Goal: Information Seeking & Learning: Learn about a topic

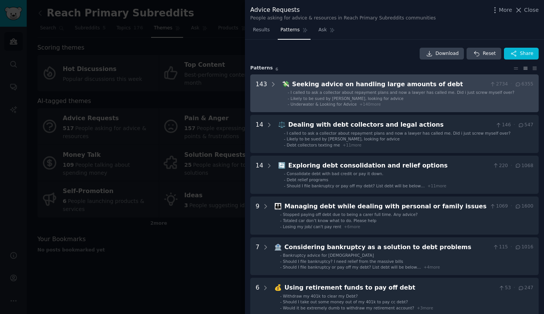
click at [292, 87] on div "Seeking advice on handling large amounts of debt" at bounding box center [389, 85] width 195 height 10
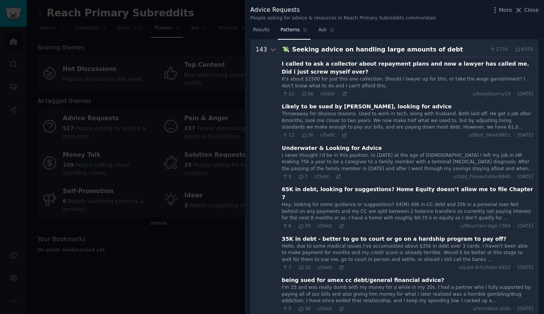
scroll to position [26, 0]
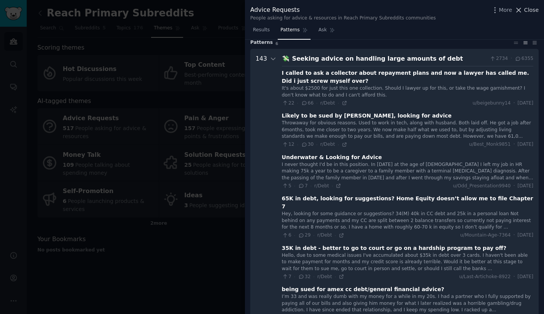
click at [532, 9] on span "Close" at bounding box center [531, 10] width 14 height 8
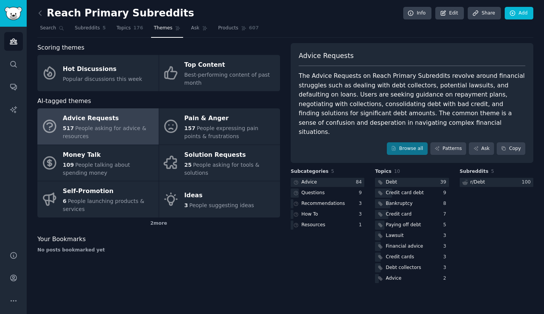
click at [126, 125] on div "517 People asking for advice & resources" at bounding box center [109, 132] width 92 height 16
click at [446, 142] on link "Patterns" at bounding box center [448, 148] width 36 height 13
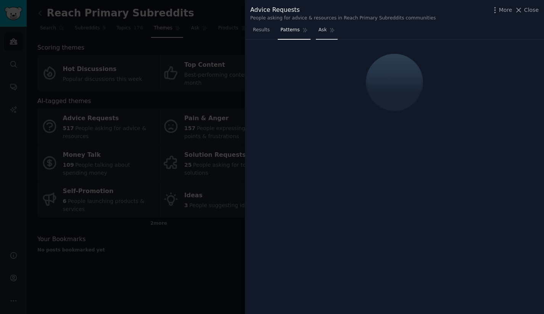
click at [325, 32] on span "Ask" at bounding box center [322, 30] width 8 height 7
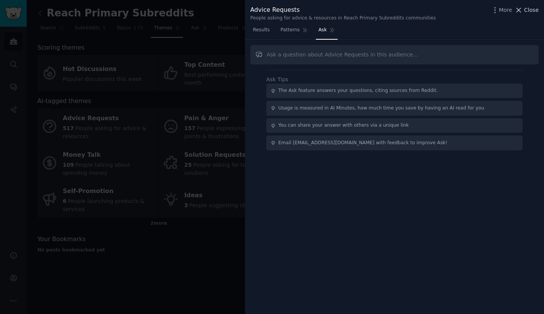
click at [533, 8] on span "Close" at bounding box center [531, 10] width 14 height 8
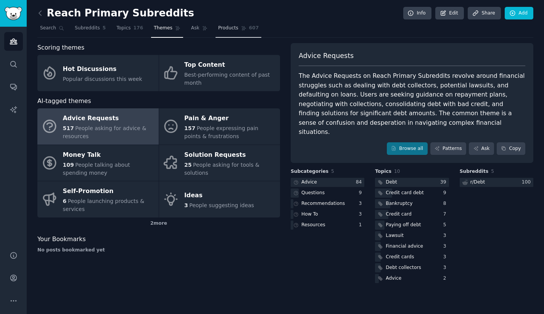
click at [225, 28] on span "Products" at bounding box center [228, 28] width 20 height 7
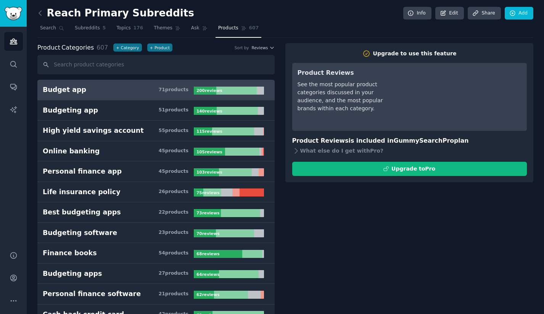
click at [91, 89] on h3 "Budget app 71 product s" at bounding box center [118, 90] width 151 height 10
click at [46, 29] on span "Search" at bounding box center [48, 28] width 16 height 7
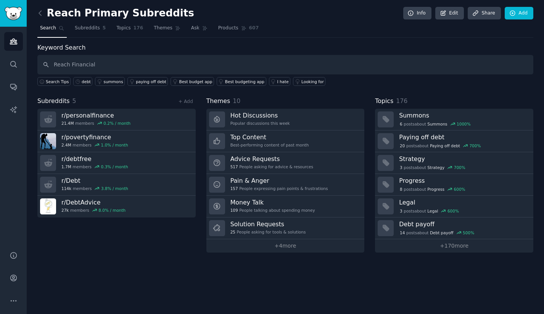
type input "Reach Financial"
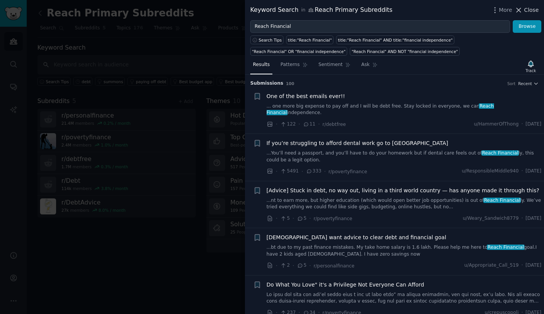
click at [528, 11] on span "Close" at bounding box center [531, 10] width 14 height 8
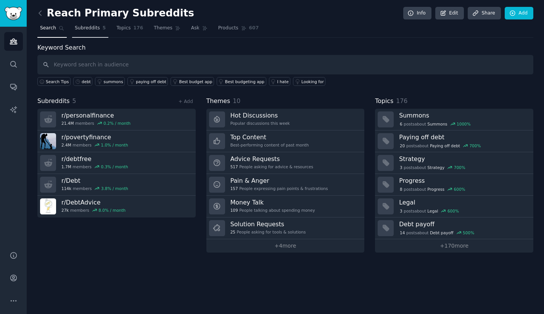
click at [86, 31] on span "Subreddits" at bounding box center [87, 28] width 25 height 7
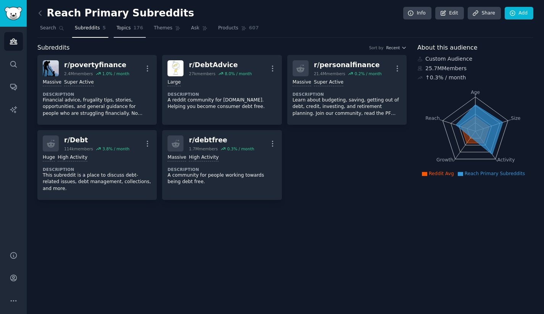
click at [123, 31] on span "Topics" at bounding box center [123, 28] width 14 height 7
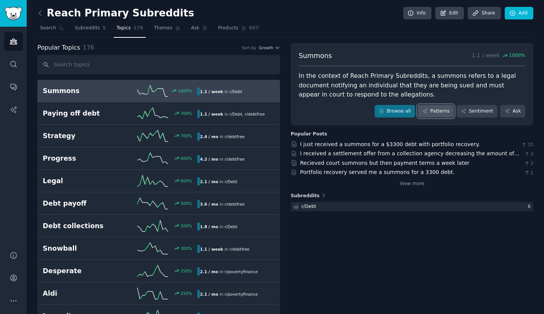
click at [439, 111] on link "Patterns" at bounding box center [436, 111] width 36 height 13
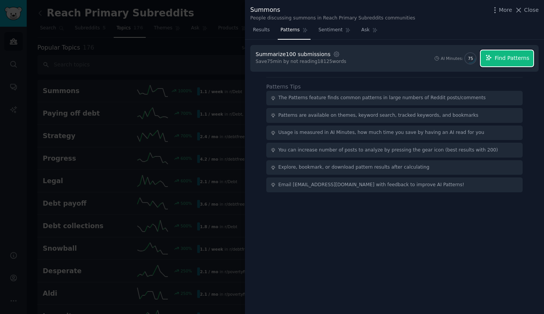
click at [508, 61] on span "Find Patterns" at bounding box center [512, 58] width 35 height 8
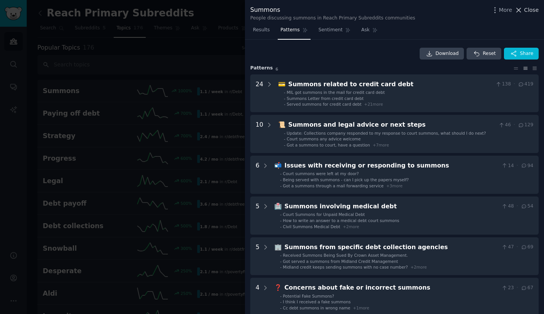
click at [528, 13] on span "Close" at bounding box center [531, 10] width 14 height 8
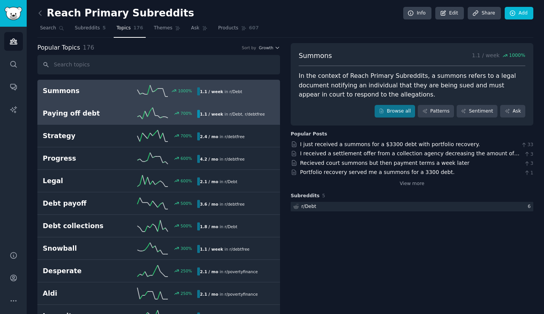
click at [89, 110] on h2 "Paying off debt" at bounding box center [81, 114] width 77 height 10
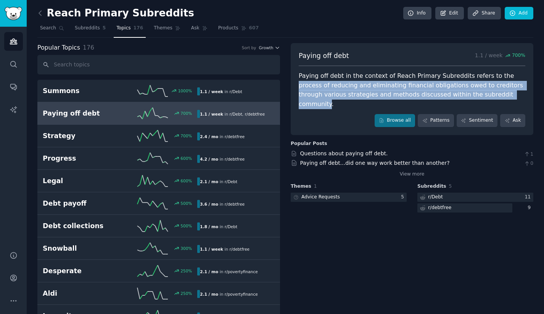
drag, startPoint x: 494, startPoint y: 77, endPoint x: 479, endPoint y: 92, distance: 21.6
click at [479, 92] on div "Paying off debt in the context of Reach Primary Subreddits refers to the proces…" at bounding box center [412, 89] width 227 height 37
copy div "process of reducing and eliminating financial obligations owed to creditors thr…"
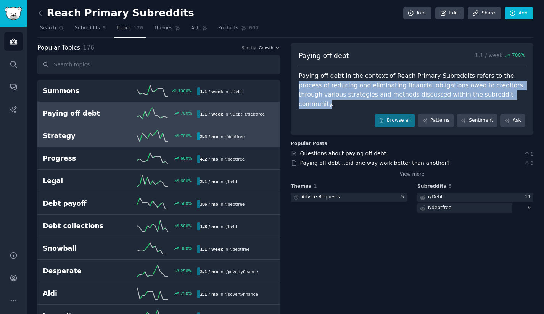
click at [88, 133] on h2 "Strategy" at bounding box center [81, 136] width 77 height 10
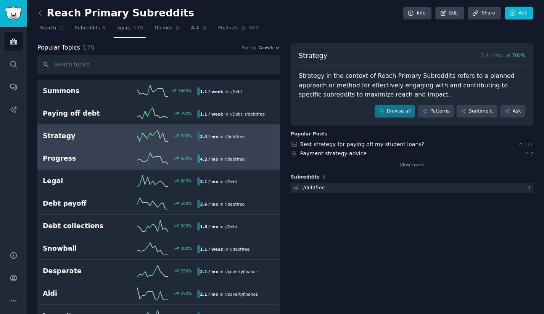
click at [118, 156] on h2 "Progress" at bounding box center [81, 159] width 77 height 10
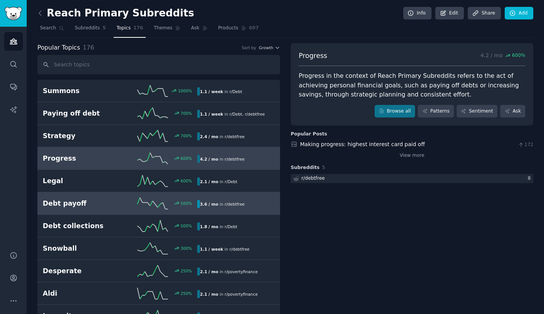
click at [92, 206] on h2 "Debt payoff" at bounding box center [81, 204] width 77 height 10
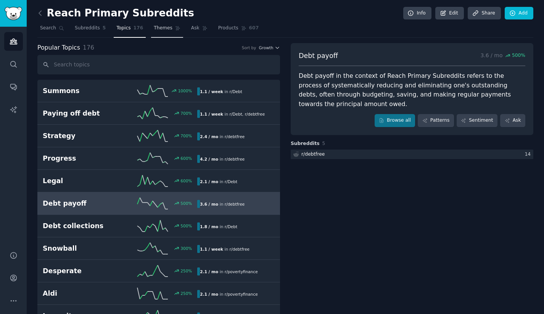
click at [170, 29] on link "Themes" at bounding box center [167, 30] width 32 height 16
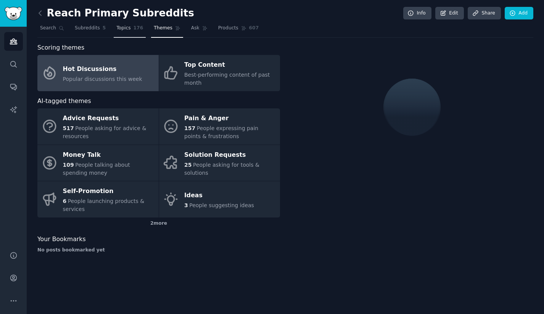
click at [119, 24] on link "Topics 176" at bounding box center [130, 30] width 32 height 16
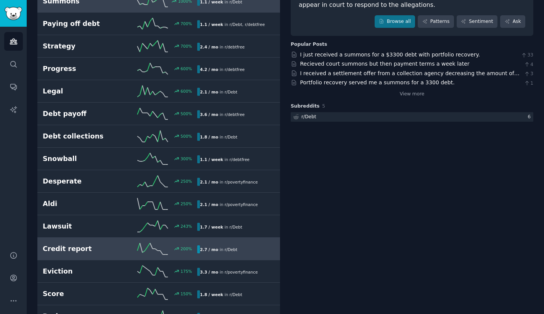
scroll to position [94, 0]
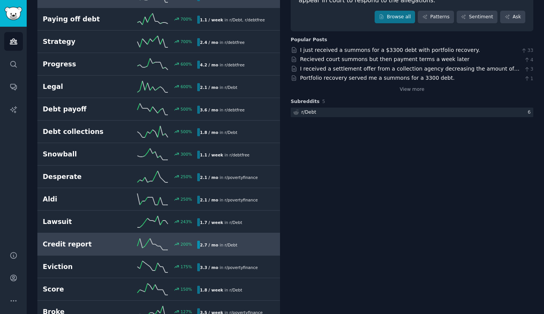
click at [92, 248] on h2 "Credit report" at bounding box center [81, 245] width 77 height 10
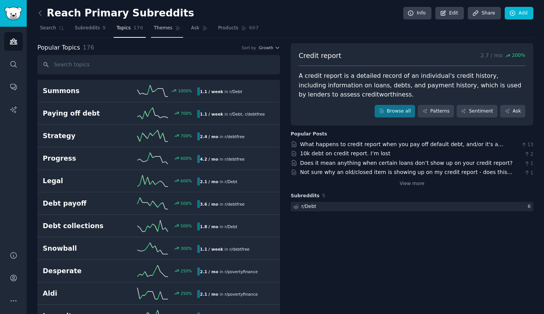
click at [167, 28] on span "Themes" at bounding box center [163, 28] width 19 height 7
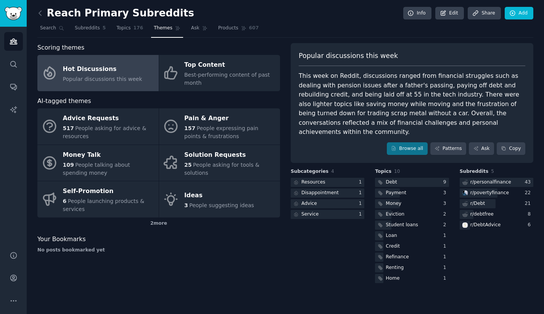
click at [112, 66] on div "Hot Discussions" at bounding box center [102, 69] width 79 height 12
click at [438, 146] on icon at bounding box center [436, 148] width 5 height 5
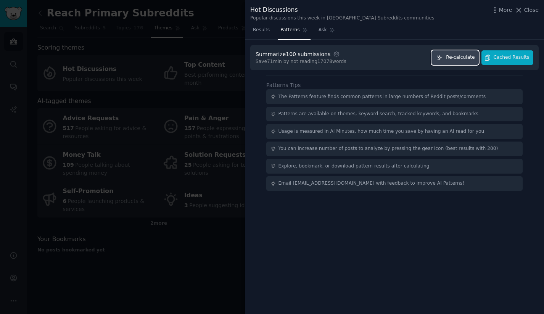
click at [466, 54] on span "Re-calculate" at bounding box center [460, 57] width 29 height 7
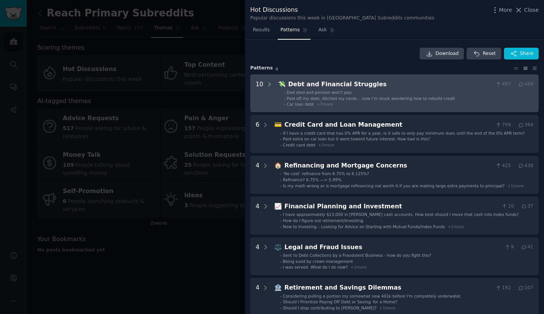
click at [334, 86] on div "Debt and Financial Struggles" at bounding box center [390, 85] width 204 height 10
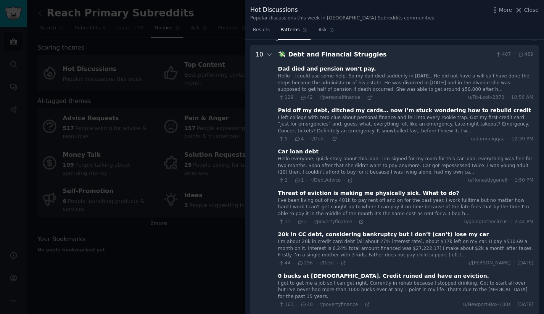
scroll to position [35, 0]
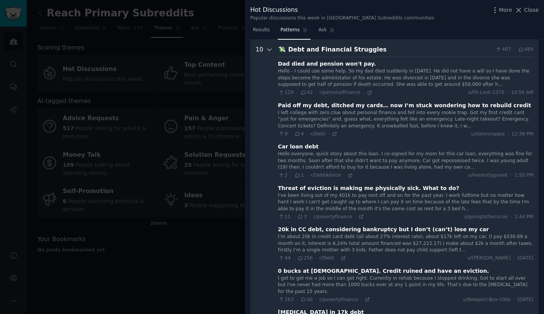
click at [267, 50] on icon at bounding box center [269, 49] width 7 height 7
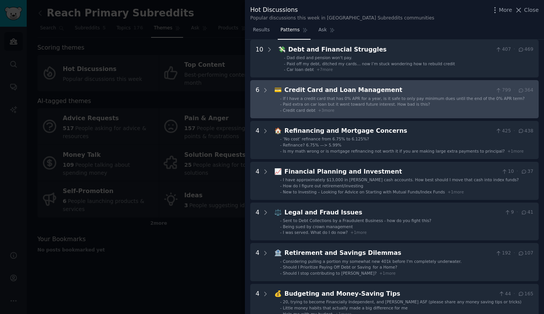
click at [273, 100] on Management "6 💳 Credit Card and Loan Management 799 · 364 - If I have a credit card that ha…" at bounding box center [394, 99] width 288 height 38
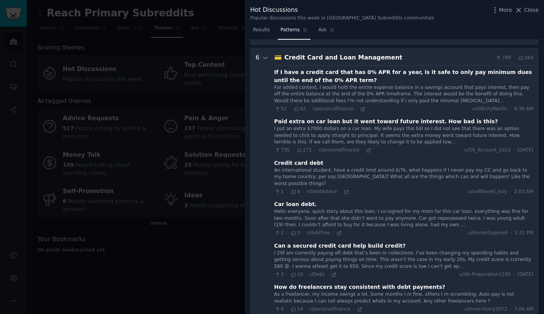
scroll to position [76, 0]
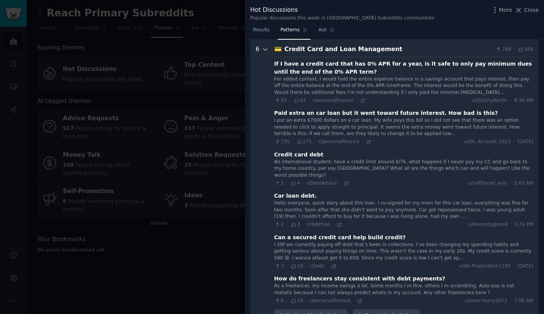
click at [263, 49] on icon at bounding box center [265, 49] width 7 height 7
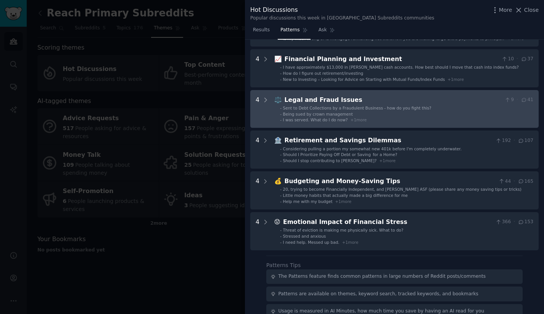
scroll to position [150, 0]
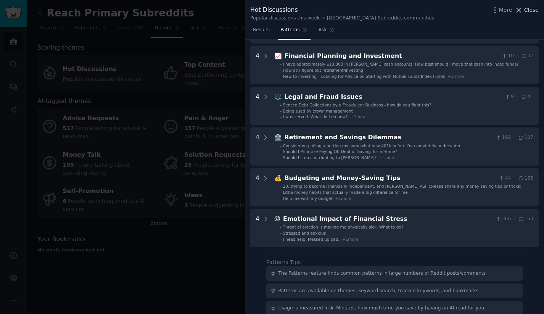
click at [535, 11] on span "Close" at bounding box center [531, 10] width 14 height 8
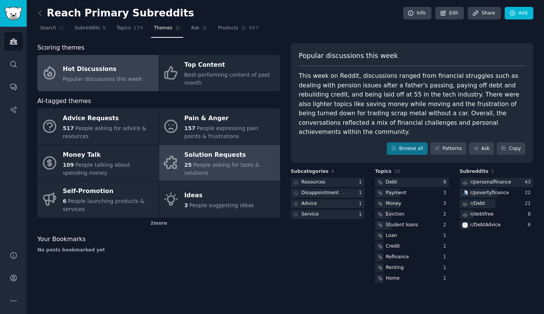
click at [236, 154] on div "Solution Requests" at bounding box center [230, 155] width 92 height 12
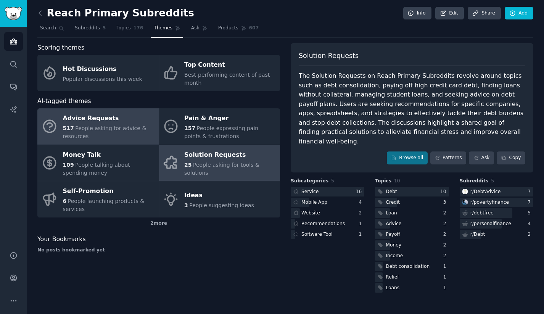
click at [101, 129] on span "People asking for advice & resources" at bounding box center [105, 132] width 84 height 14
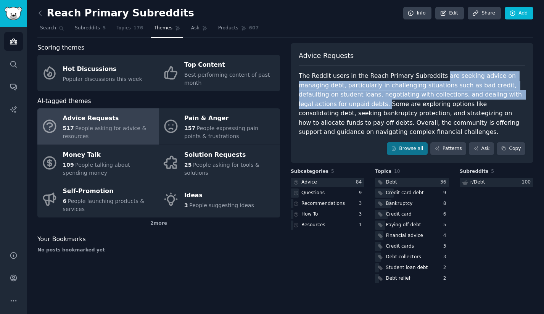
drag, startPoint x: 437, startPoint y: 77, endPoint x: 524, endPoint y: 95, distance: 89.2
click at [524, 95] on div "The Reddit users in the Reach Primary Subreddits are seeking advice on managing…" at bounding box center [412, 104] width 227 height 66
copy div "are seeking advice on managing debt, particularly in challenging situations suc…"
click at [400, 142] on link "Browse all" at bounding box center [407, 148] width 41 height 13
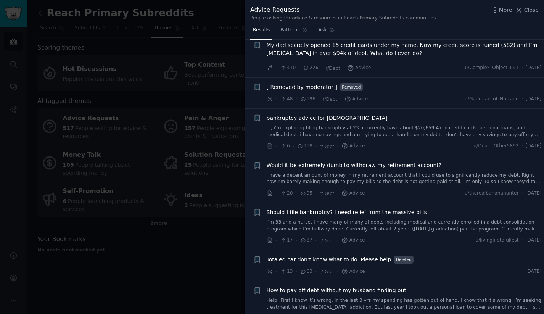
scroll to position [111, 0]
click at [317, 116] on span "bankruptcy advice for [DEMOGRAPHIC_DATA]" at bounding box center [327, 117] width 121 height 8
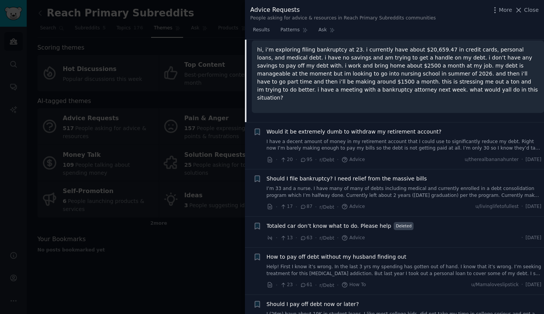
scroll to position [258, 0]
click at [179, 208] on div at bounding box center [272, 157] width 544 height 314
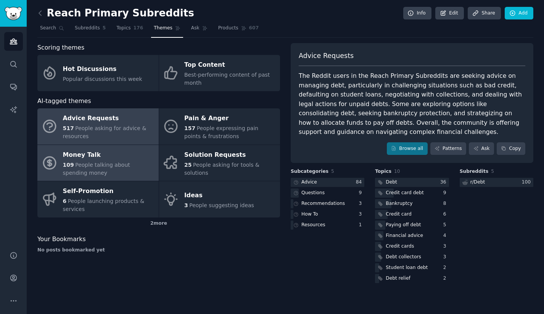
click at [106, 152] on div "Money Talk" at bounding box center [109, 155] width 92 height 12
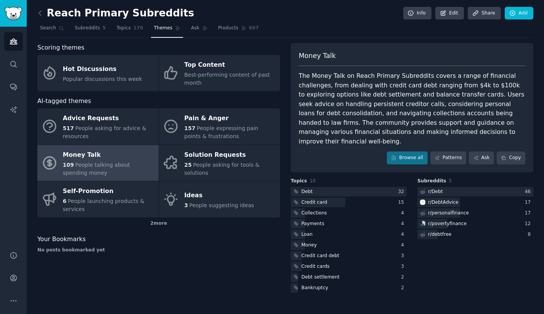
drag, startPoint x: 352, startPoint y: 113, endPoint x: 510, endPoint y: 114, distance: 157.9
click at [510, 114] on div "The Money Talk on Reach Primary Subreddits covers a range of financial challeng…" at bounding box center [412, 108] width 227 height 75
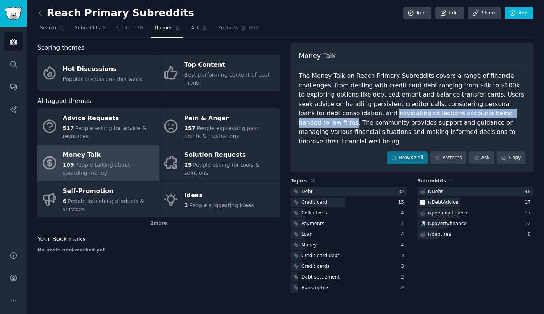
drag, startPoint x: 508, startPoint y: 113, endPoint x: 351, endPoint y: 113, distance: 156.8
click at [351, 113] on div "The Money Talk on Reach Primary Subreddits covers a range of financial challeng…" at bounding box center [412, 108] width 227 height 75
copy div "navigating collections accounts being handed to law firms"
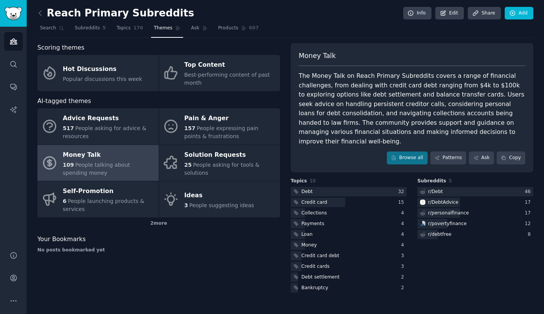
click at [345, 137] on div "The Money Talk on Reach Primary Subreddits covers a range of financial challeng…" at bounding box center [412, 108] width 227 height 75
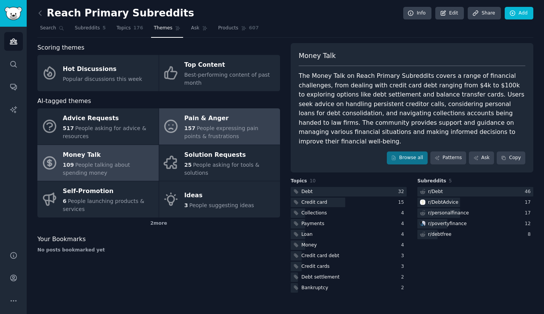
click at [217, 132] on div "157 People expressing pain points & frustrations" at bounding box center [230, 132] width 92 height 16
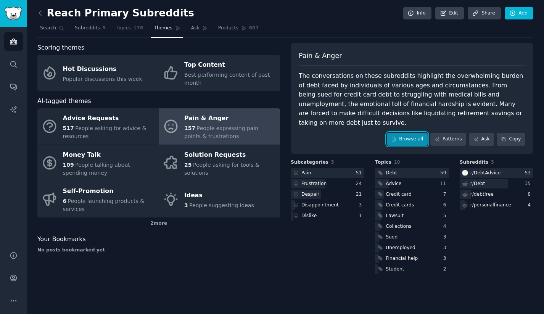
click at [405, 133] on link "Browse all" at bounding box center [407, 139] width 41 height 13
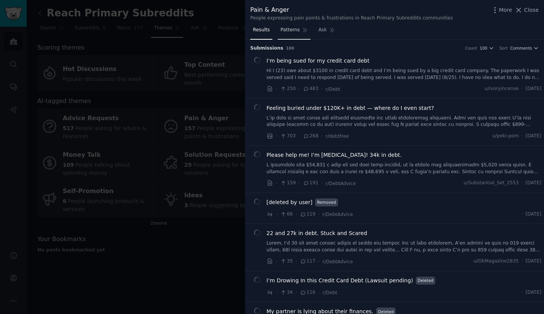
click at [300, 32] on link "Patterns" at bounding box center [294, 32] width 32 height 16
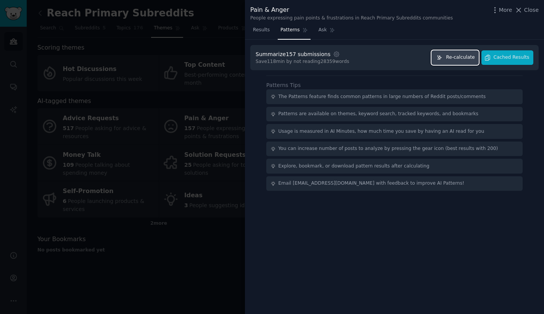
click at [468, 60] on span "Re-calculate" at bounding box center [460, 57] width 29 height 7
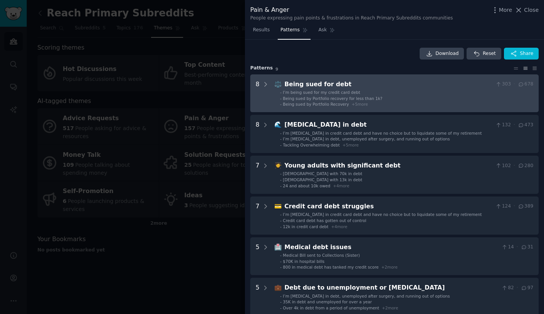
click at [344, 92] on span "I’m being sued for my credit card debt" at bounding box center [321, 92] width 77 height 5
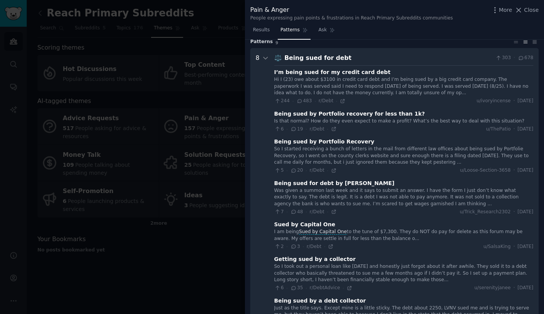
scroll to position [12, 0]
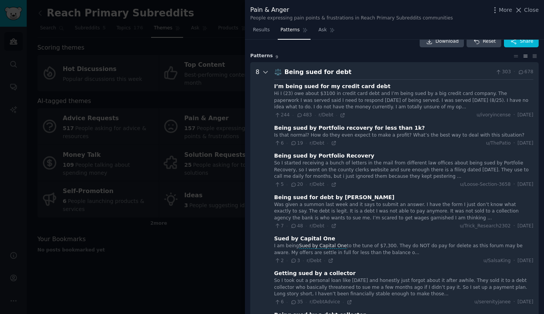
click at [265, 71] on icon at bounding box center [265, 72] width 7 height 7
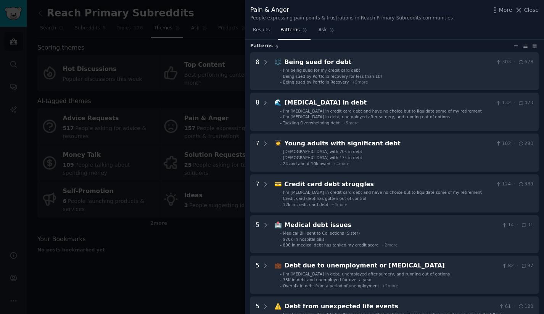
scroll to position [0, 0]
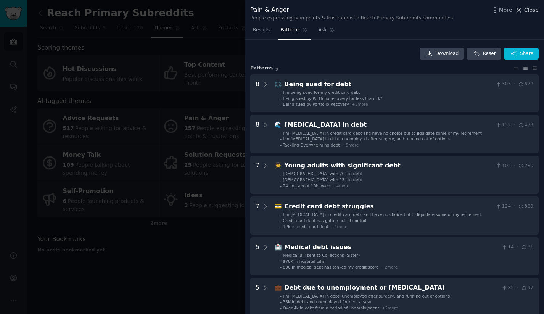
click at [531, 8] on span "Close" at bounding box center [531, 10] width 14 height 8
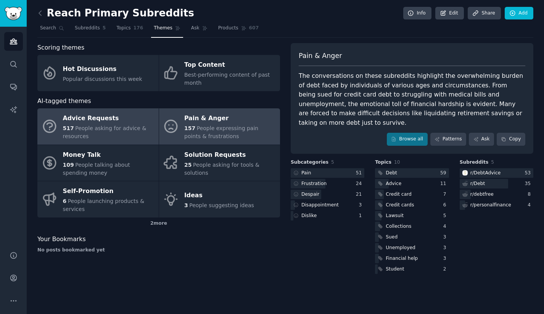
click at [118, 129] on span "People asking for advice & resources" at bounding box center [105, 132] width 84 height 14
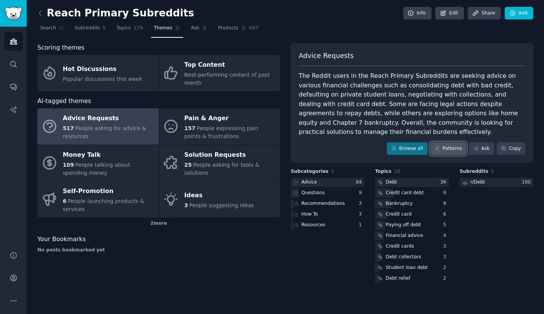
click at [449, 153] on link "Patterns" at bounding box center [448, 148] width 36 height 13
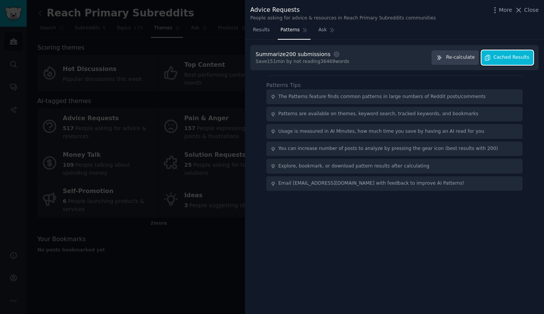
click at [494, 62] on button "Cached Results" at bounding box center [507, 57] width 52 height 15
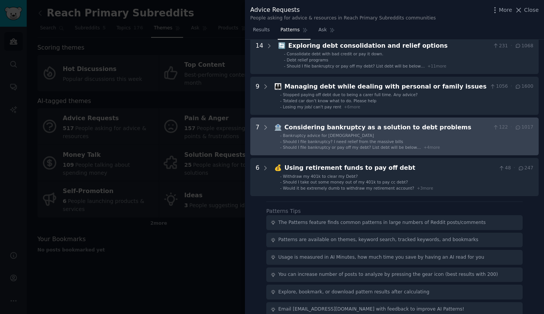
scroll to position [130, 0]
